Goal: Task Accomplishment & Management: Manage account settings

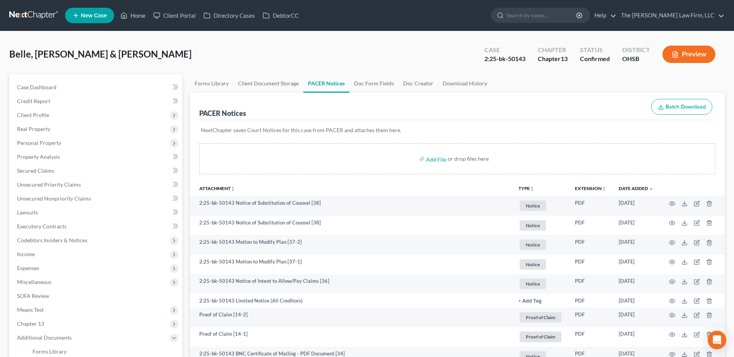
click at [34, 12] on link at bounding box center [34, 16] width 50 height 14
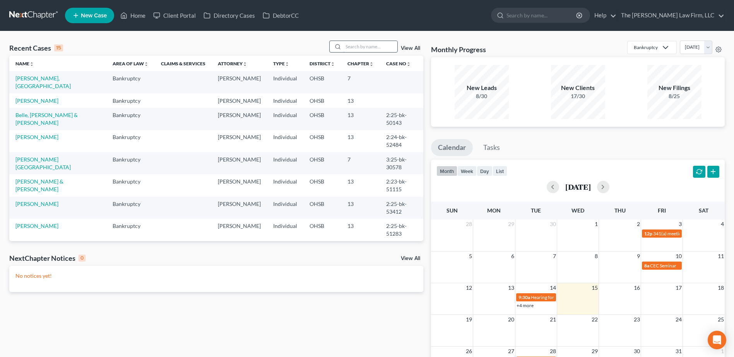
click at [361, 47] on input "search" at bounding box center [370, 46] width 54 height 11
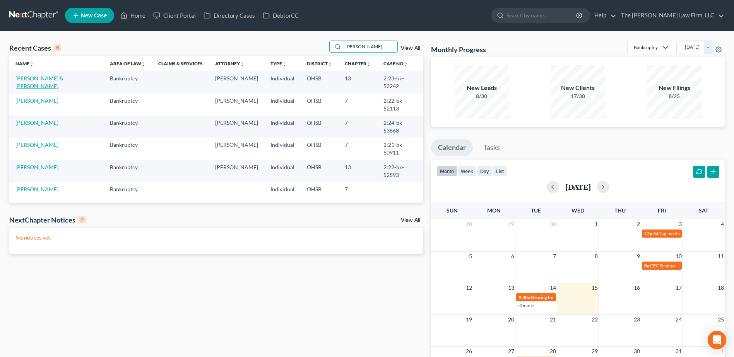
type input "[PERSON_NAME]"
click at [48, 79] on link "[PERSON_NAME] & [PERSON_NAME]" at bounding box center [39, 82] width 48 height 14
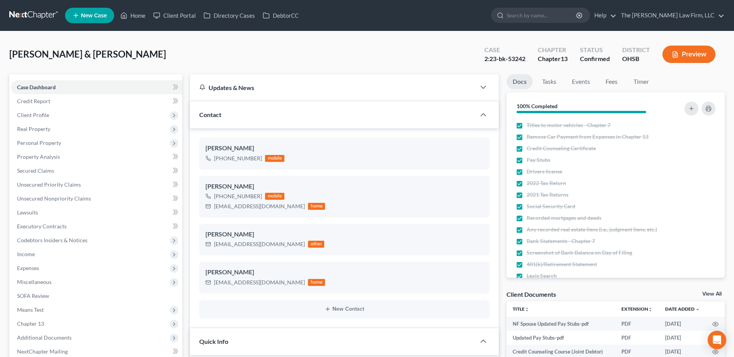
scroll to position [193, 0]
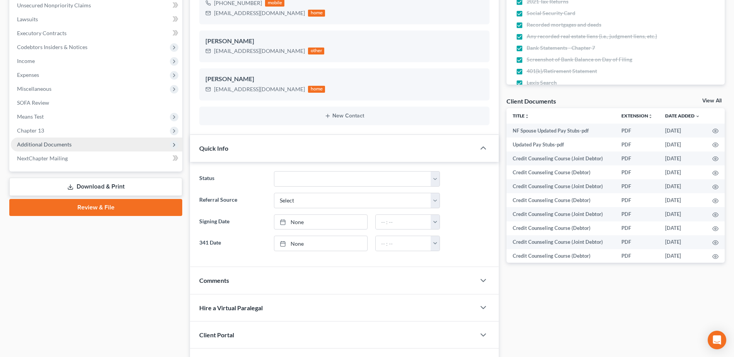
click at [53, 147] on span "Additional Documents" at bounding box center [44, 144] width 55 height 7
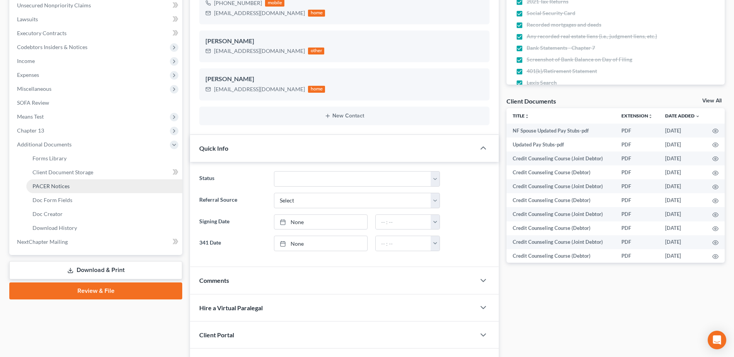
click at [62, 187] on span "PACER Notices" at bounding box center [50, 186] width 37 height 7
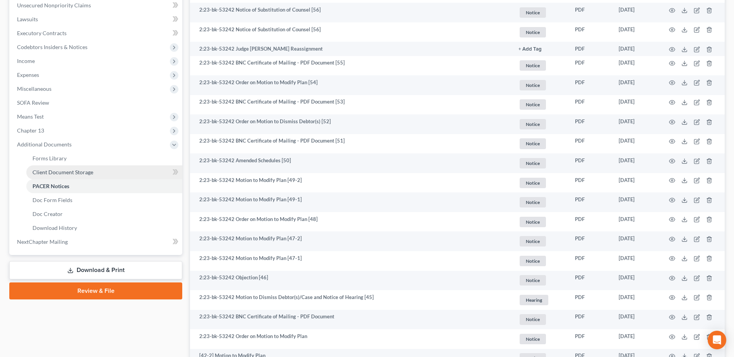
click at [82, 174] on span "Client Document Storage" at bounding box center [62, 172] width 61 height 7
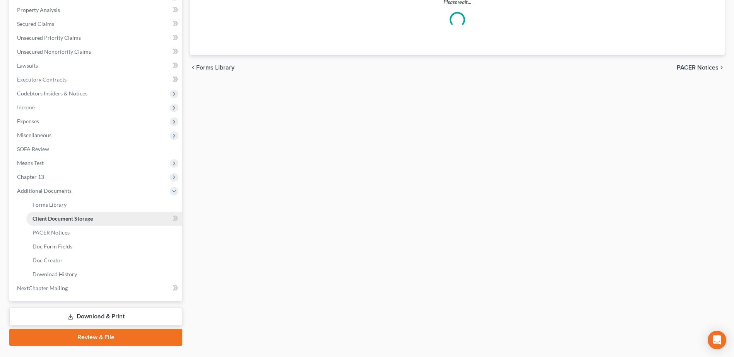
select select "7"
select select "52"
select select "61"
select select "7"
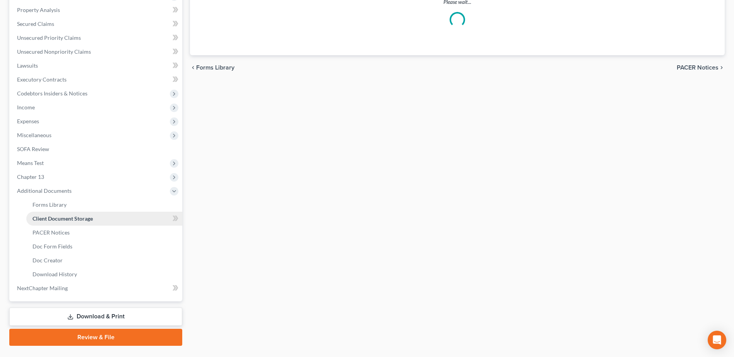
select select "7"
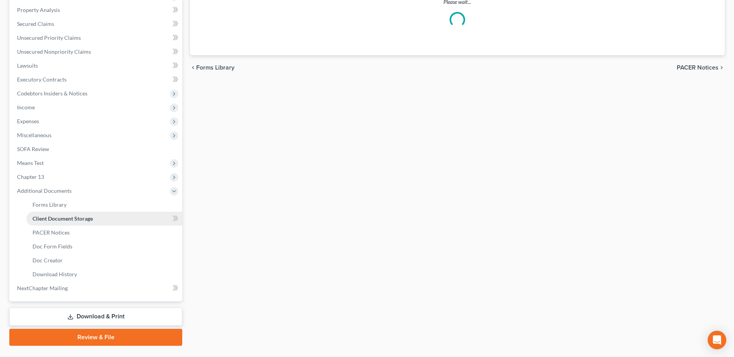
select select "7"
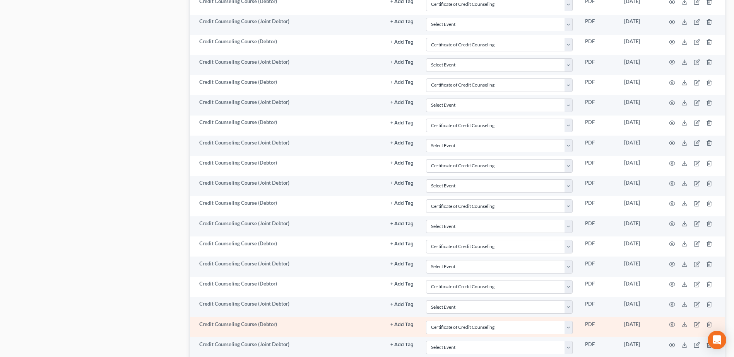
scroll to position [1020, 0]
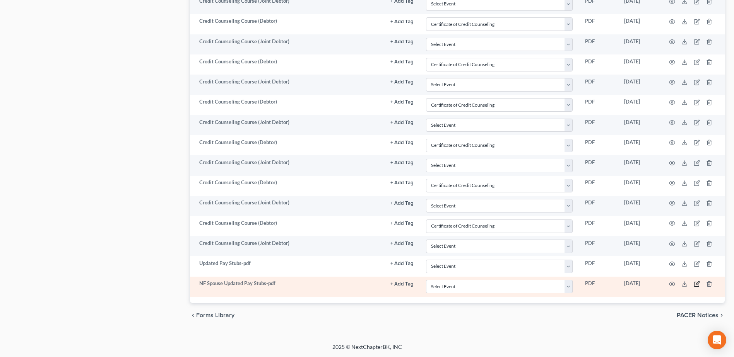
click at [699, 282] on icon "button" at bounding box center [696, 283] width 3 height 3
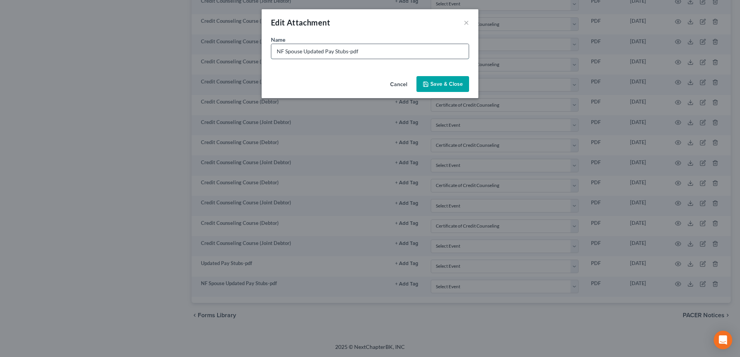
click at [314, 50] on input "NF Spouse Updated Pay Stubs-pdf" at bounding box center [369, 51] width 197 height 15
click at [278, 50] on input "NF Spouse Pay Stubs-pdf" at bounding box center [369, 51] width 197 height 15
type input "Updated Spouse Pay Stubs-pdf"
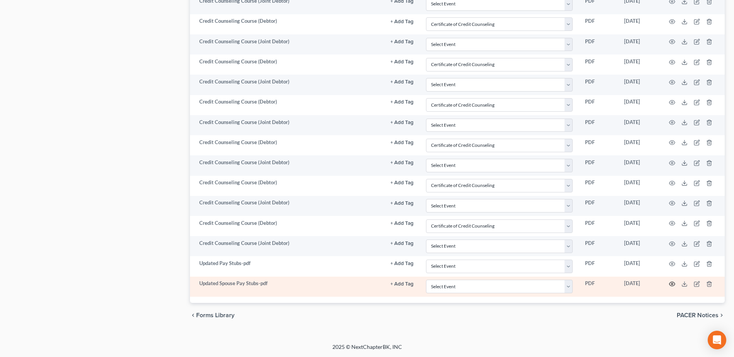
click at [673, 284] on circle "button" at bounding box center [672, 285] width 2 height 2
click at [685, 285] on polyline at bounding box center [684, 284] width 3 height 1
